Goal: Check status: Check status

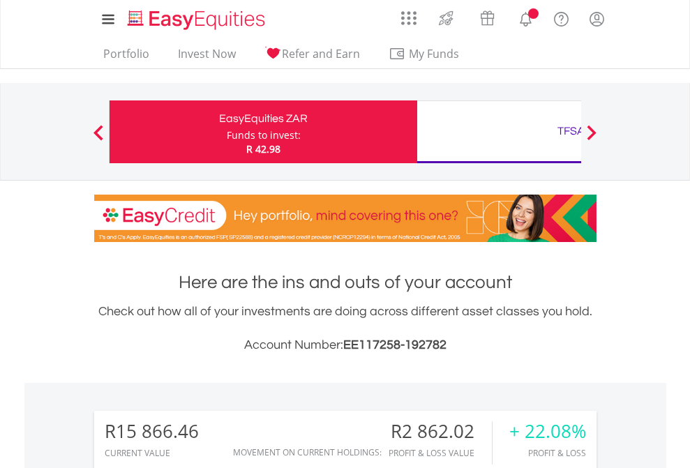
scroll to position [134, 219]
click at [227, 132] on div "Funds to invest:" at bounding box center [264, 135] width 74 height 14
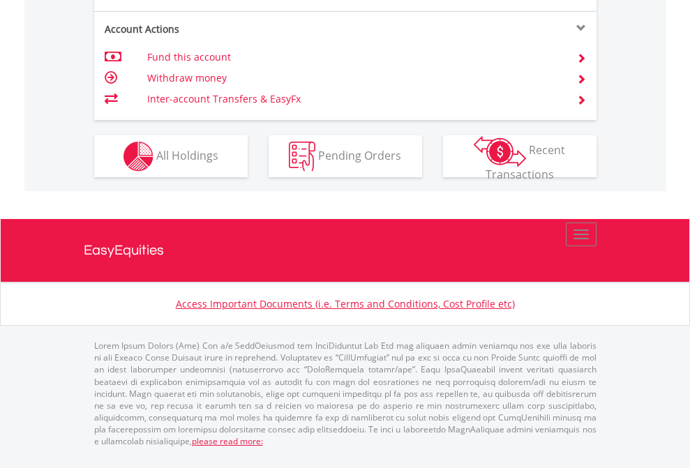
scroll to position [1366, 0]
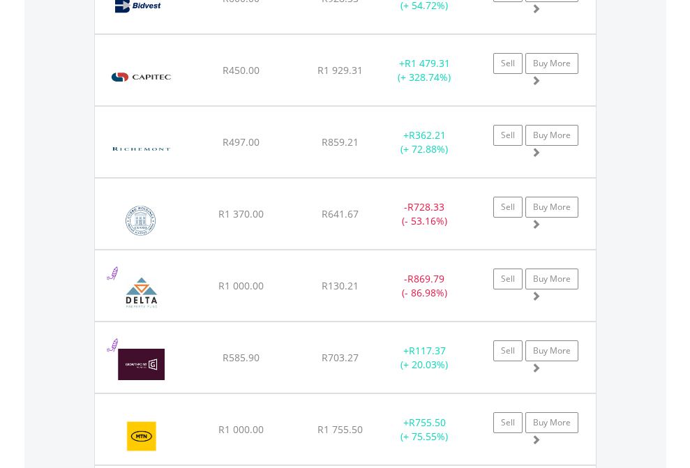
scroll to position [134, 219]
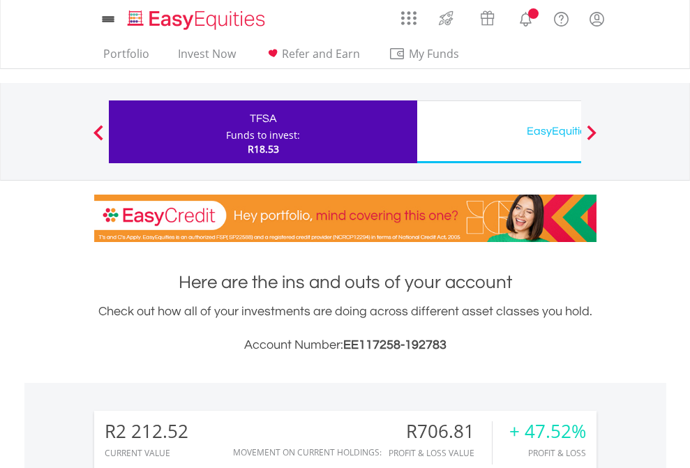
scroll to position [134, 219]
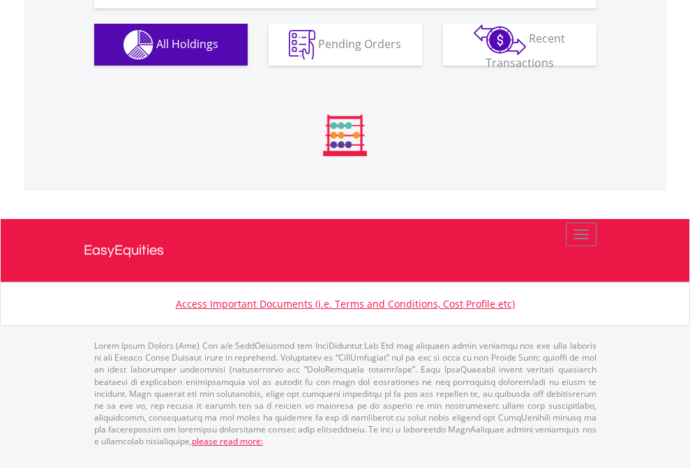
scroll to position [1608, 0]
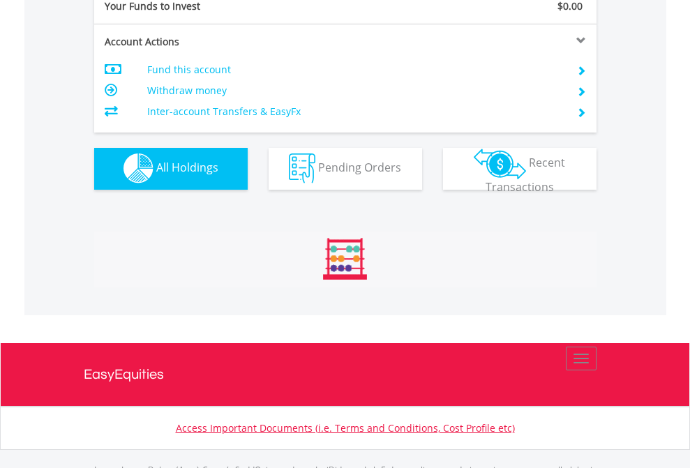
scroll to position [1382, 0]
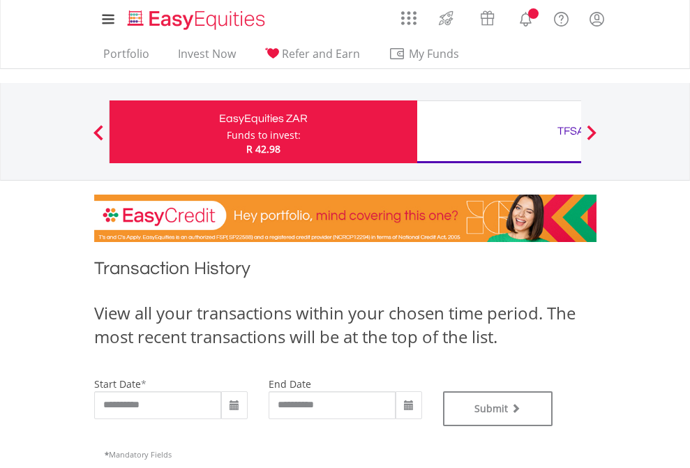
type input "**********"
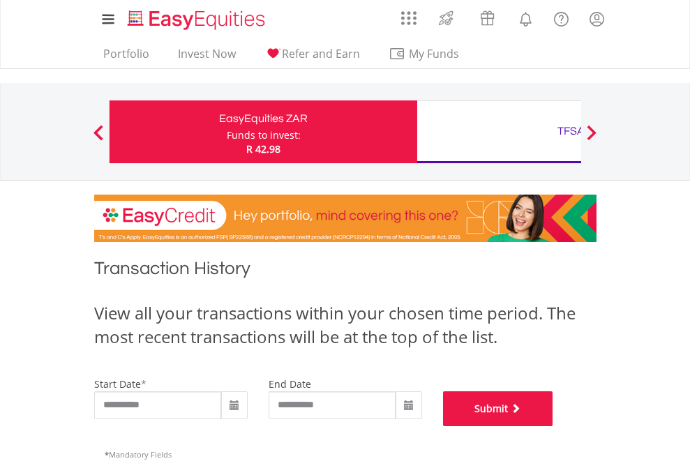
click at [554, 427] on button "Submit" at bounding box center [498, 409] width 110 height 35
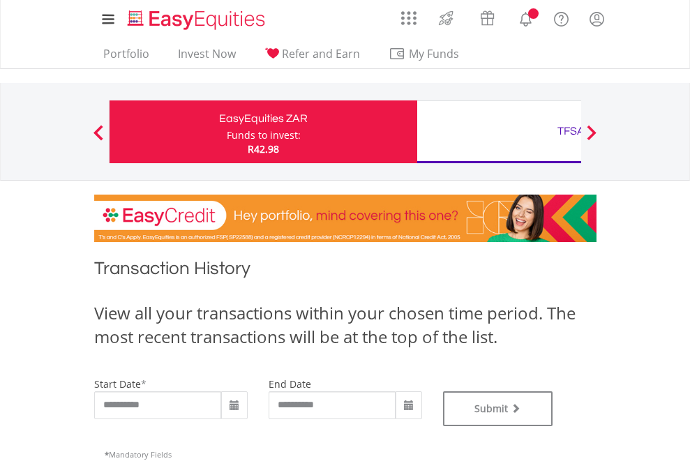
click at [499, 132] on div "TFSA" at bounding box center [571, 131] width 291 height 20
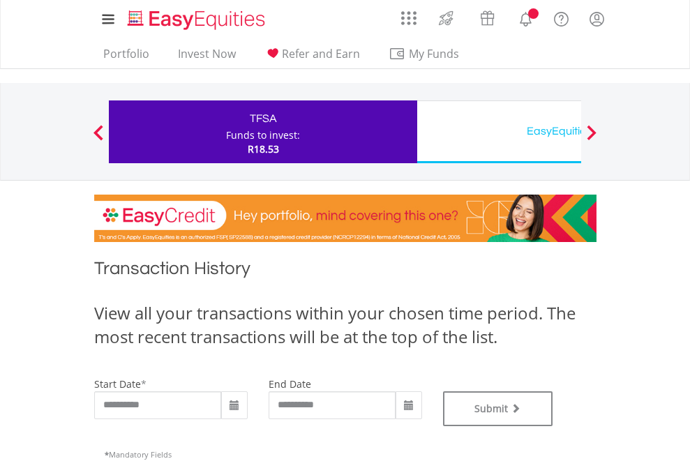
type input "**********"
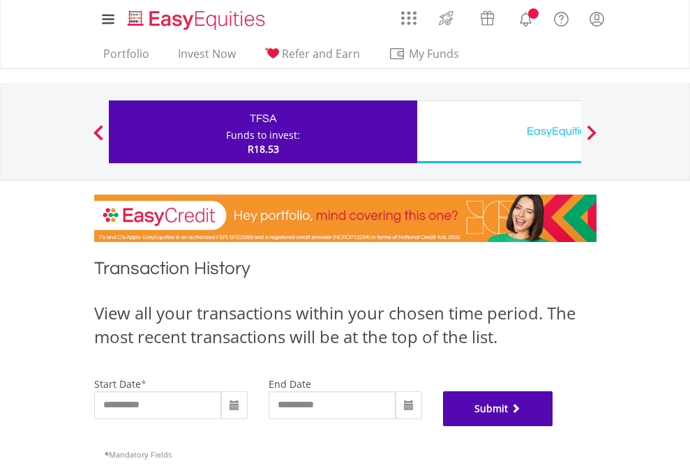
click at [554, 427] on button "Submit" at bounding box center [498, 409] width 110 height 35
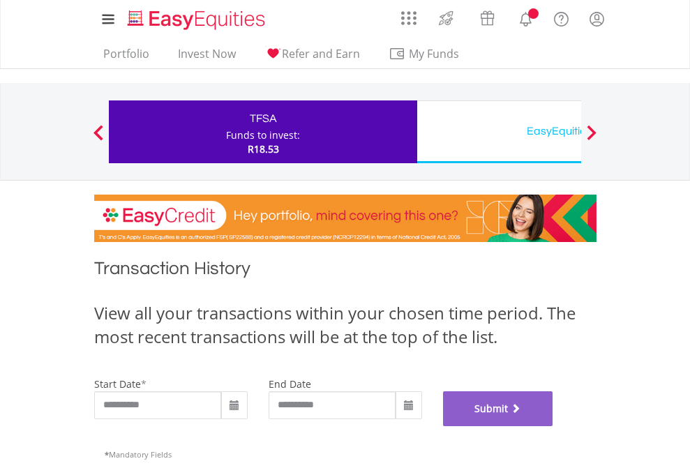
scroll to position [566, 0]
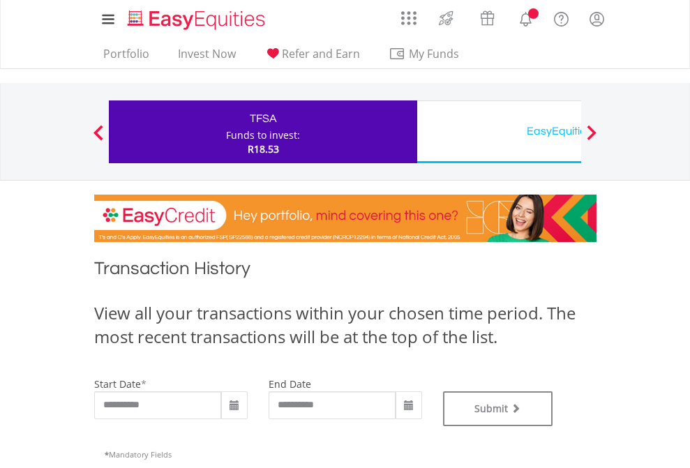
click at [499, 132] on div "EasyEquities USD" at bounding box center [571, 131] width 291 height 20
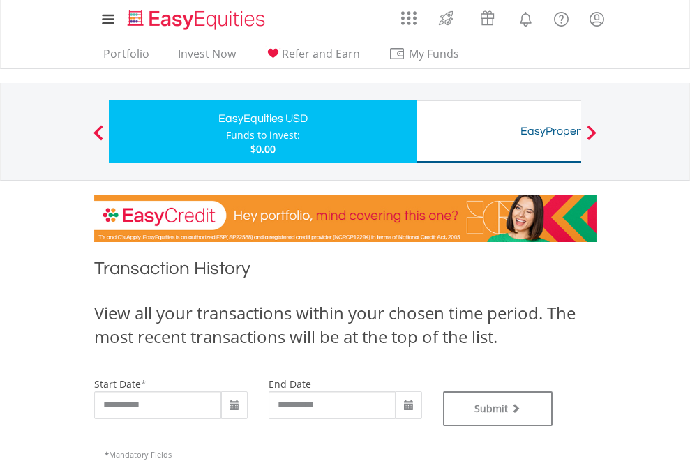
type input "**********"
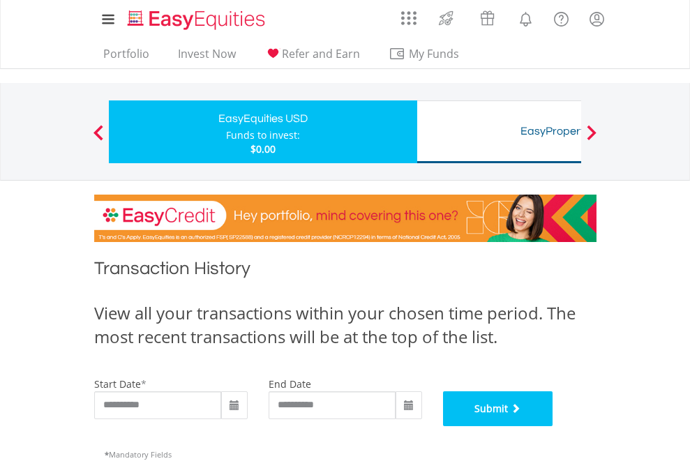
click at [554, 427] on button "Submit" at bounding box center [498, 409] width 110 height 35
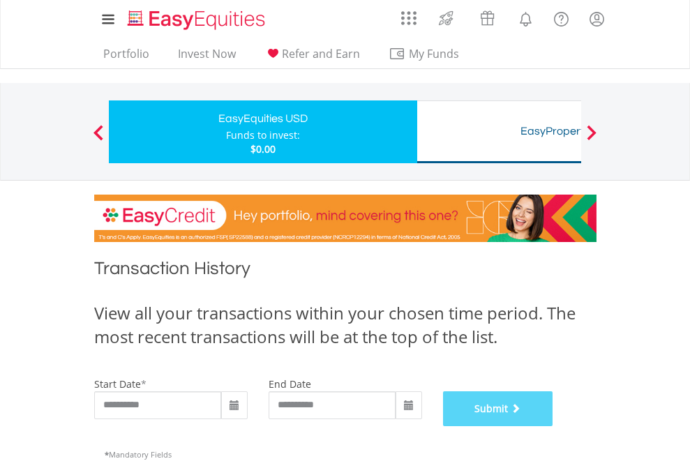
scroll to position [566, 0]
